Goal: Information Seeking & Learning: Learn about a topic

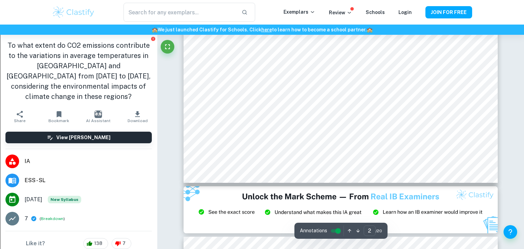
scroll to position [713, 0]
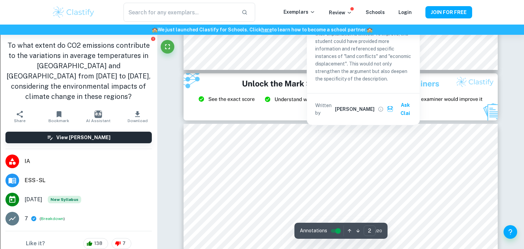
type input "3"
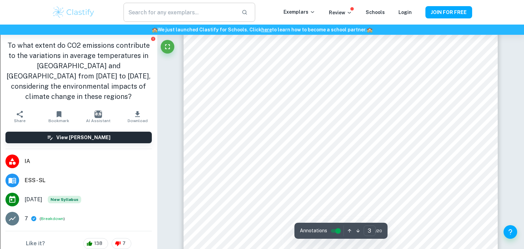
scroll to position [976, 0]
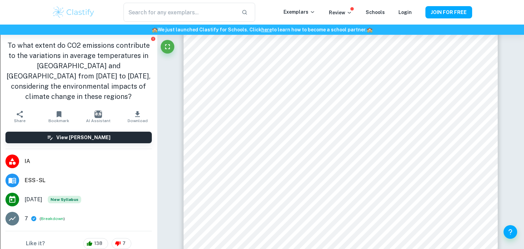
click at [195, 32] on h6 "🏫 We just launched Clastify for Schools. Click here to learn how to become a sc…" at bounding box center [261, 30] width 521 height 8
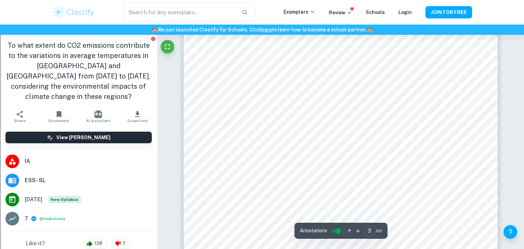
scroll to position [1013, 0]
